Goal: Task Accomplishment & Management: Complete application form

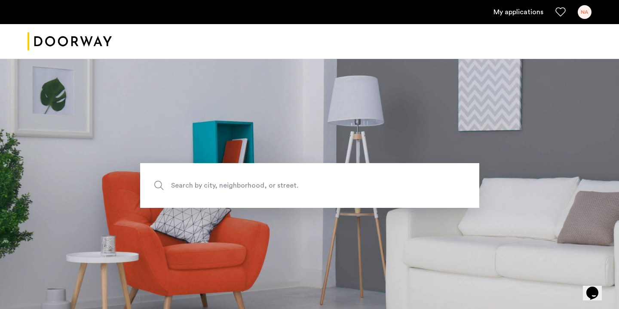
click at [586, 11] on div "NA" at bounding box center [585, 12] width 14 height 14
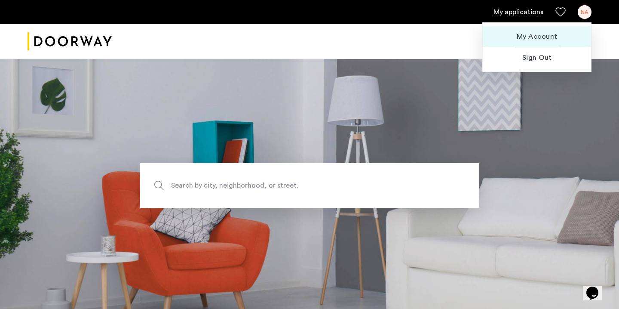
click at [540, 38] on span "My Account" at bounding box center [536, 36] width 95 height 10
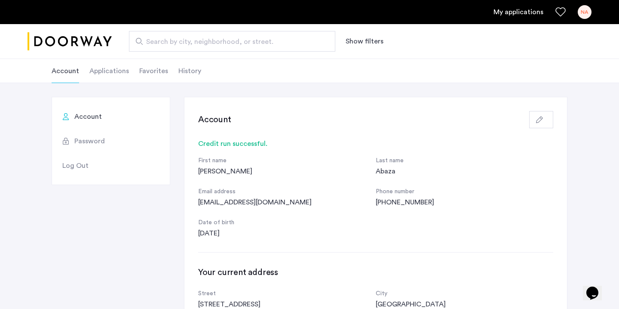
scroll to position [42, 0]
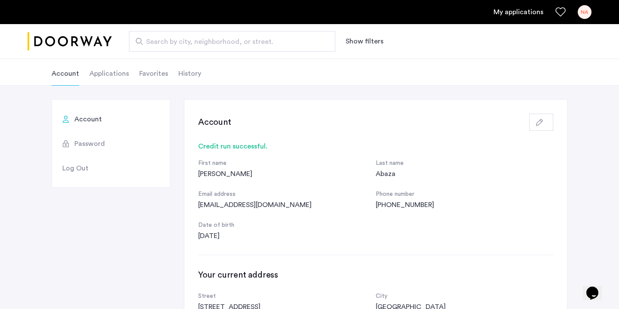
click at [122, 74] on li "Applications" at bounding box center [109, 73] width 40 height 24
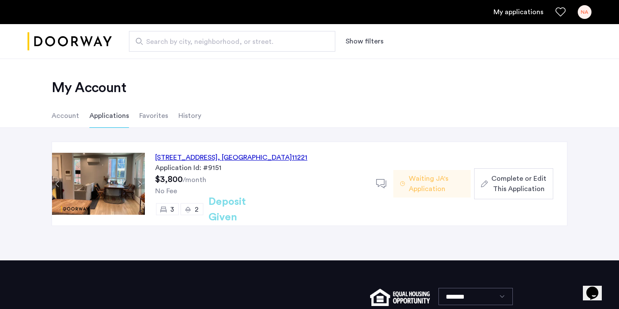
click at [189, 117] on li "History" at bounding box center [189, 116] width 23 height 24
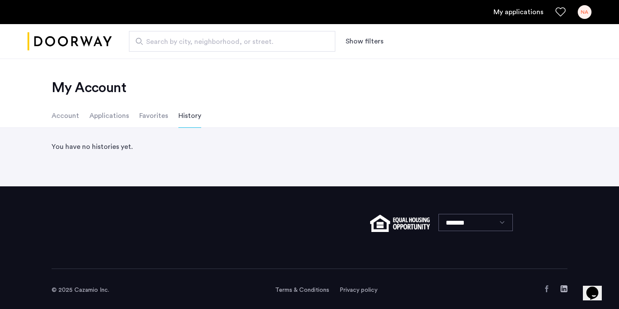
scroll to position [3, 0]
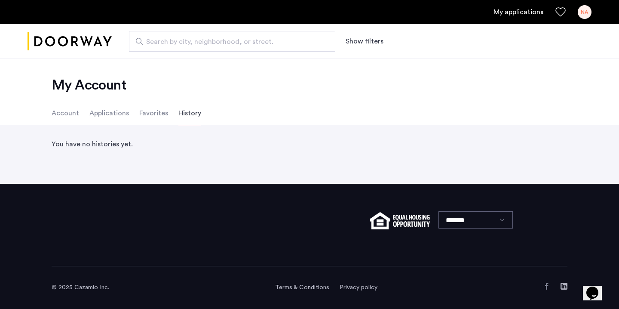
click at [154, 114] on li "Favorites" at bounding box center [153, 113] width 29 height 24
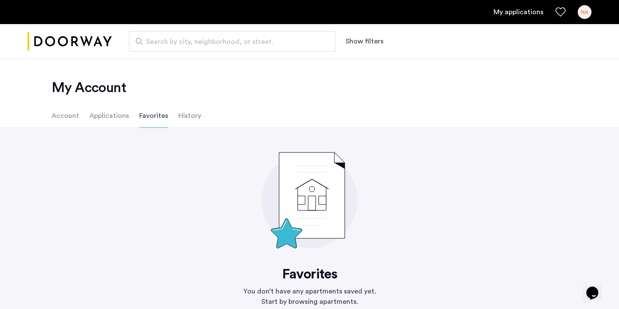
click at [99, 123] on li "Applications" at bounding box center [109, 116] width 40 height 24
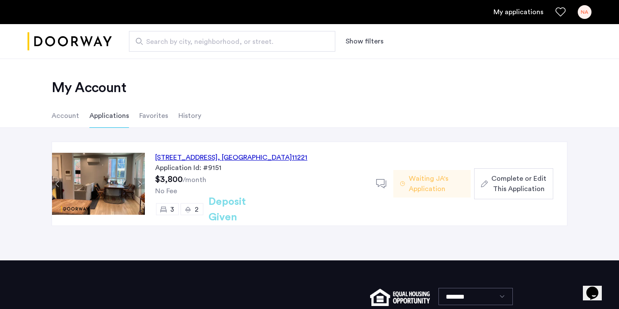
scroll to position [76, 0]
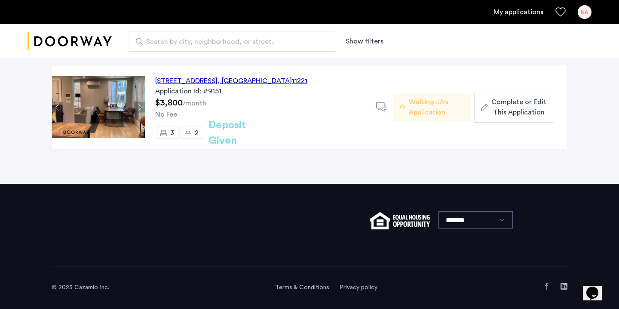
click at [516, 108] on span "Complete or Edit This Application" at bounding box center [518, 107] width 55 height 21
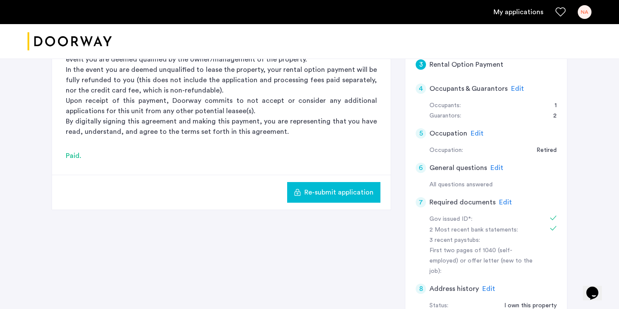
scroll to position [163, 0]
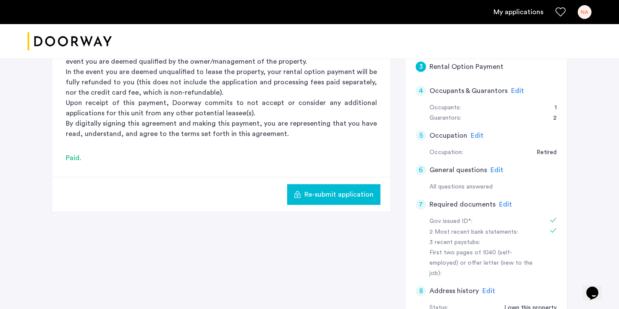
click at [464, 204] on h5 "Required documents" at bounding box center [462, 204] width 66 height 10
click at [502, 203] on span "Edit" at bounding box center [505, 204] width 13 height 7
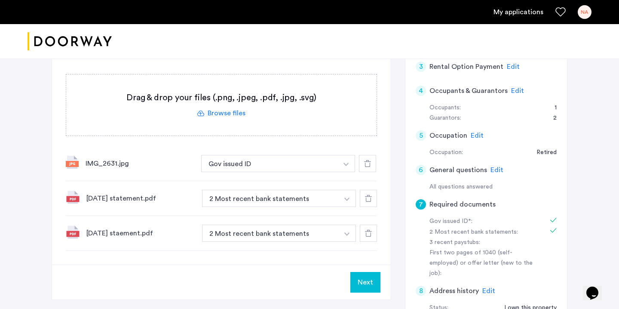
click at [213, 110] on label at bounding box center [221, 104] width 310 height 61
click at [0, 0] on input "file" at bounding box center [0, 0] width 0 height 0
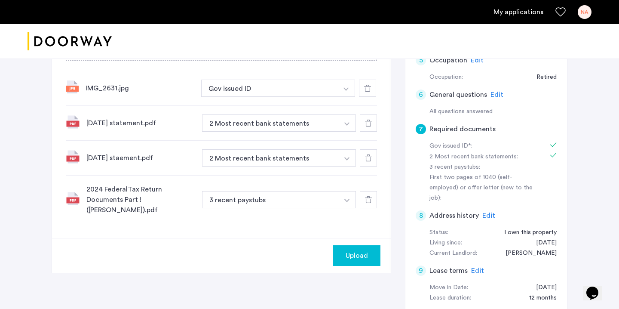
scroll to position [246, 0]
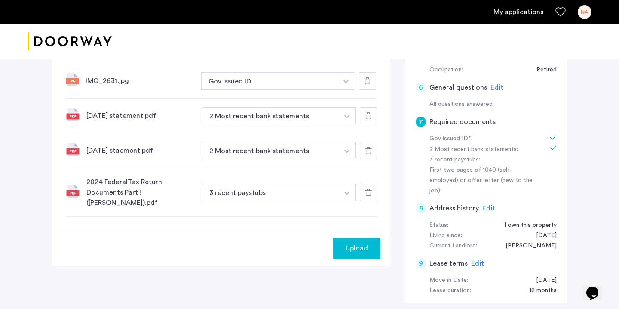
click at [358, 246] on span "Upload" at bounding box center [357, 248] width 22 height 10
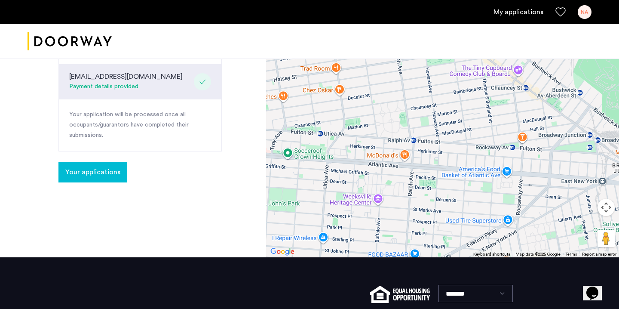
scroll to position [391, 0]
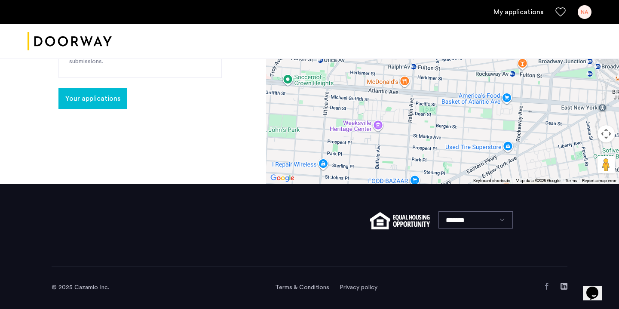
click at [109, 93] on span "Your applications" at bounding box center [92, 98] width 55 height 10
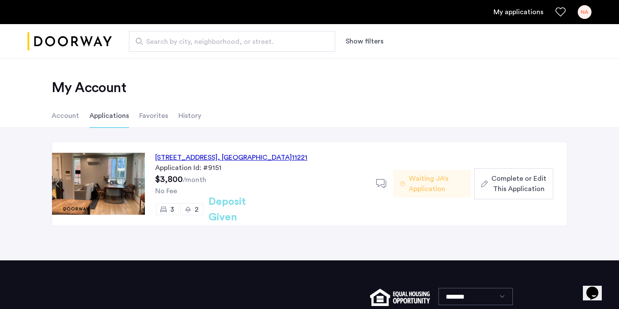
click at [547, 190] on button "Complete or Edit This Application" at bounding box center [513, 183] width 79 height 31
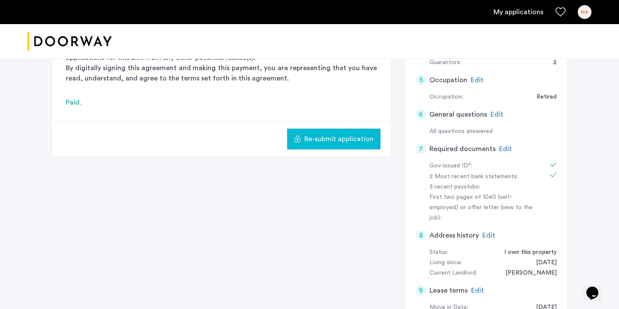
scroll to position [220, 0]
click at [503, 148] on span "Edit" at bounding box center [505, 147] width 13 height 7
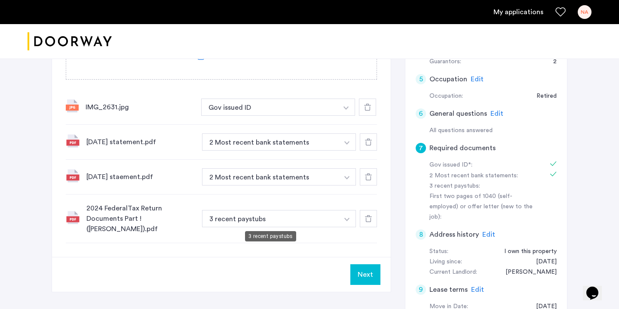
click at [288, 220] on button "3 recent paystubs" at bounding box center [270, 218] width 137 height 17
click at [347, 219] on img "button" at bounding box center [346, 218] width 5 height 3
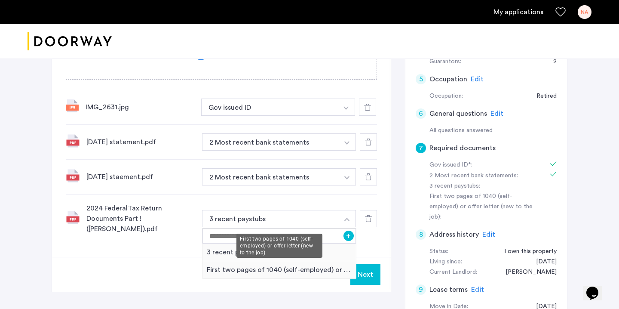
click at [301, 271] on div "First two pages of 1040 (self-employed) or offer letter (new to the job)" at bounding box center [278, 270] width 153 height 18
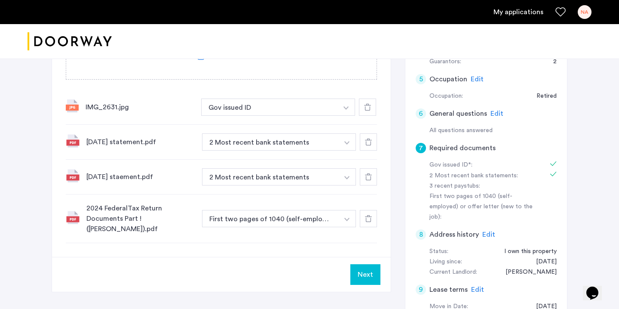
click at [364, 280] on button "Next" at bounding box center [365, 274] width 30 height 21
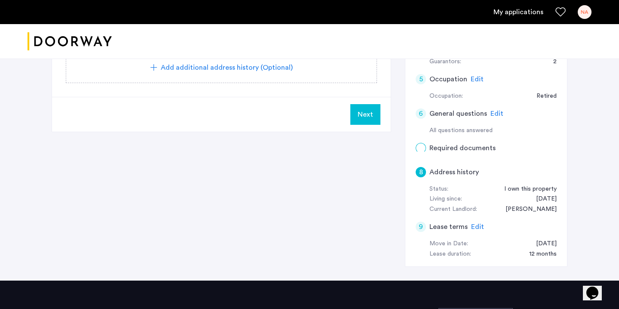
scroll to position [0, 0]
